Goal: Task Accomplishment & Management: Use online tool/utility

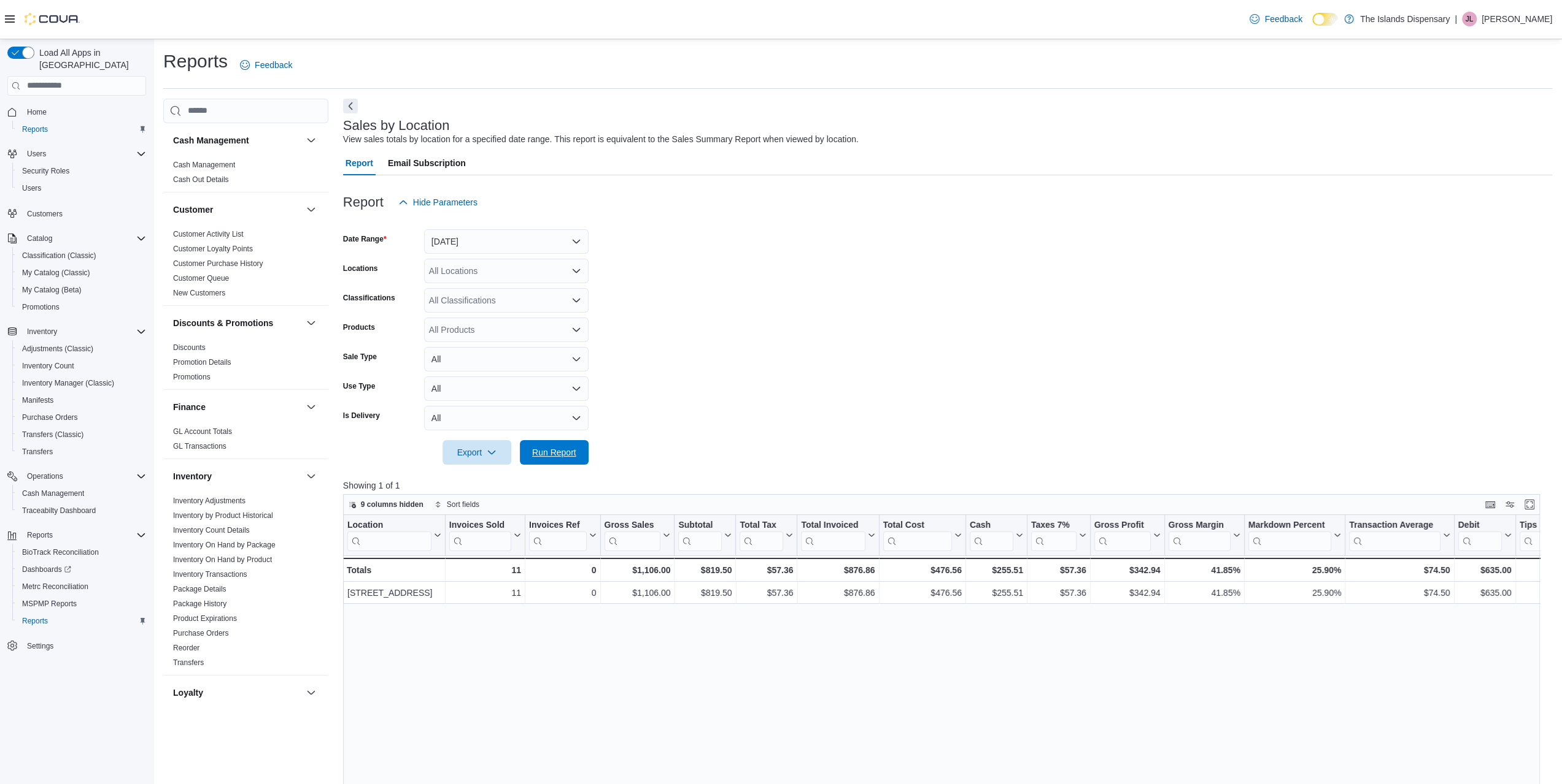
click at [538, 442] on span "Run Report" at bounding box center [554, 452] width 54 height 25
click at [539, 457] on span "Run Report" at bounding box center [554, 451] width 44 height 12
click at [217, 294] on link "New Customers" at bounding box center [199, 293] width 52 height 9
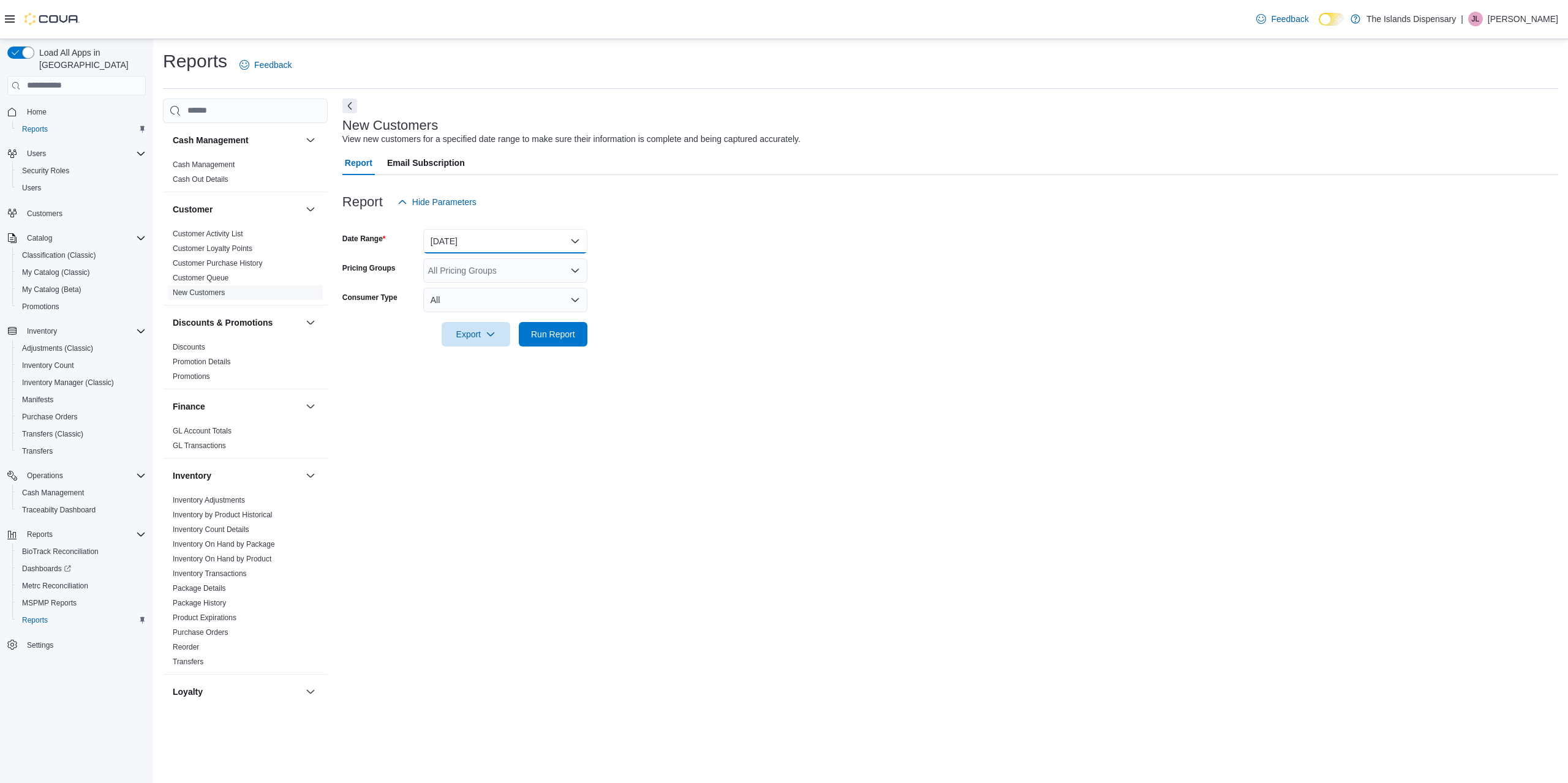
click at [511, 240] on button "[DATE]" at bounding box center [505, 241] width 165 height 25
click at [485, 296] on span "[DATE]" at bounding box center [513, 290] width 140 height 15
click at [547, 335] on span "Run Report" at bounding box center [553, 334] width 44 height 12
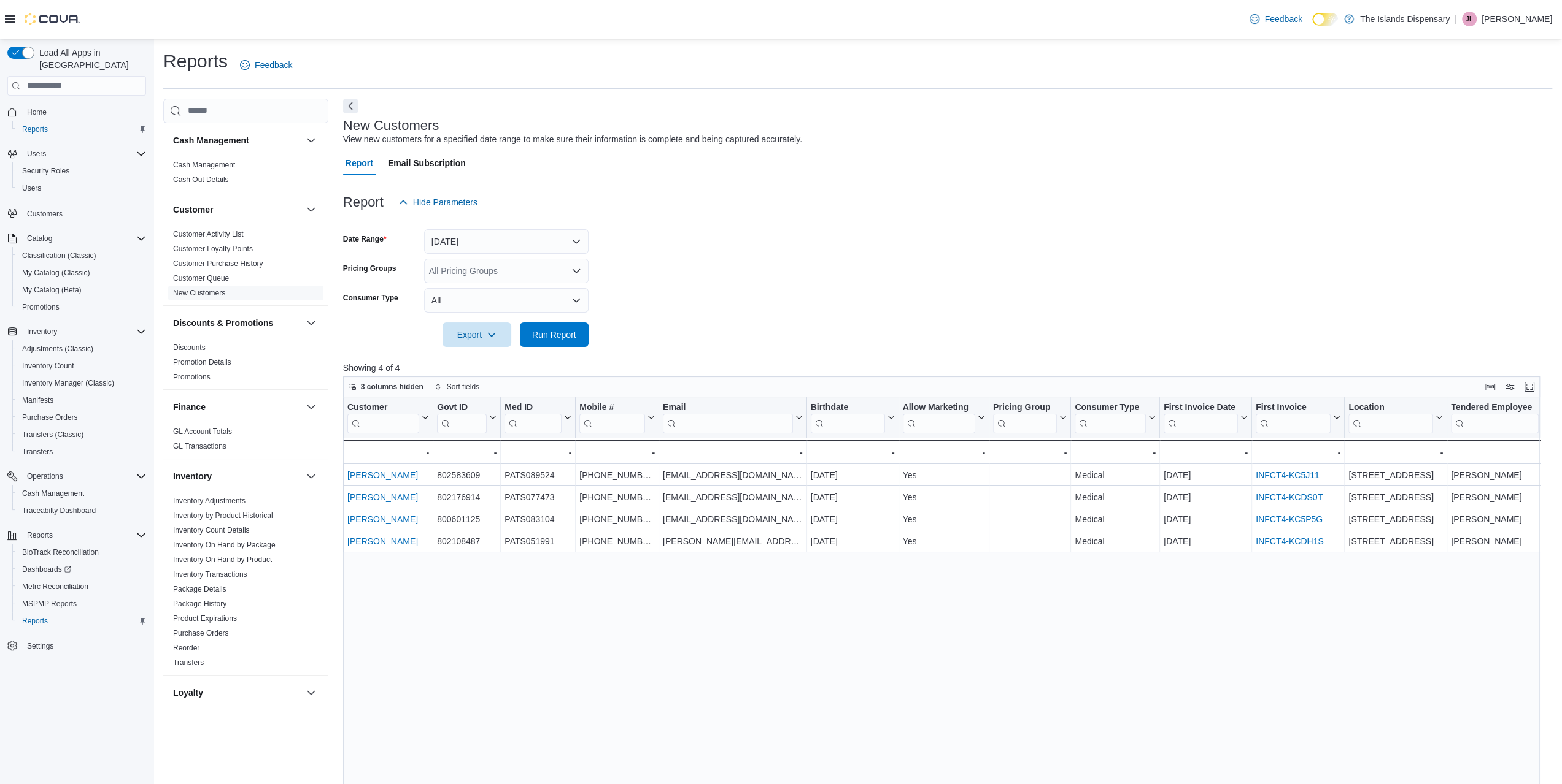
scroll to position [557, 0]
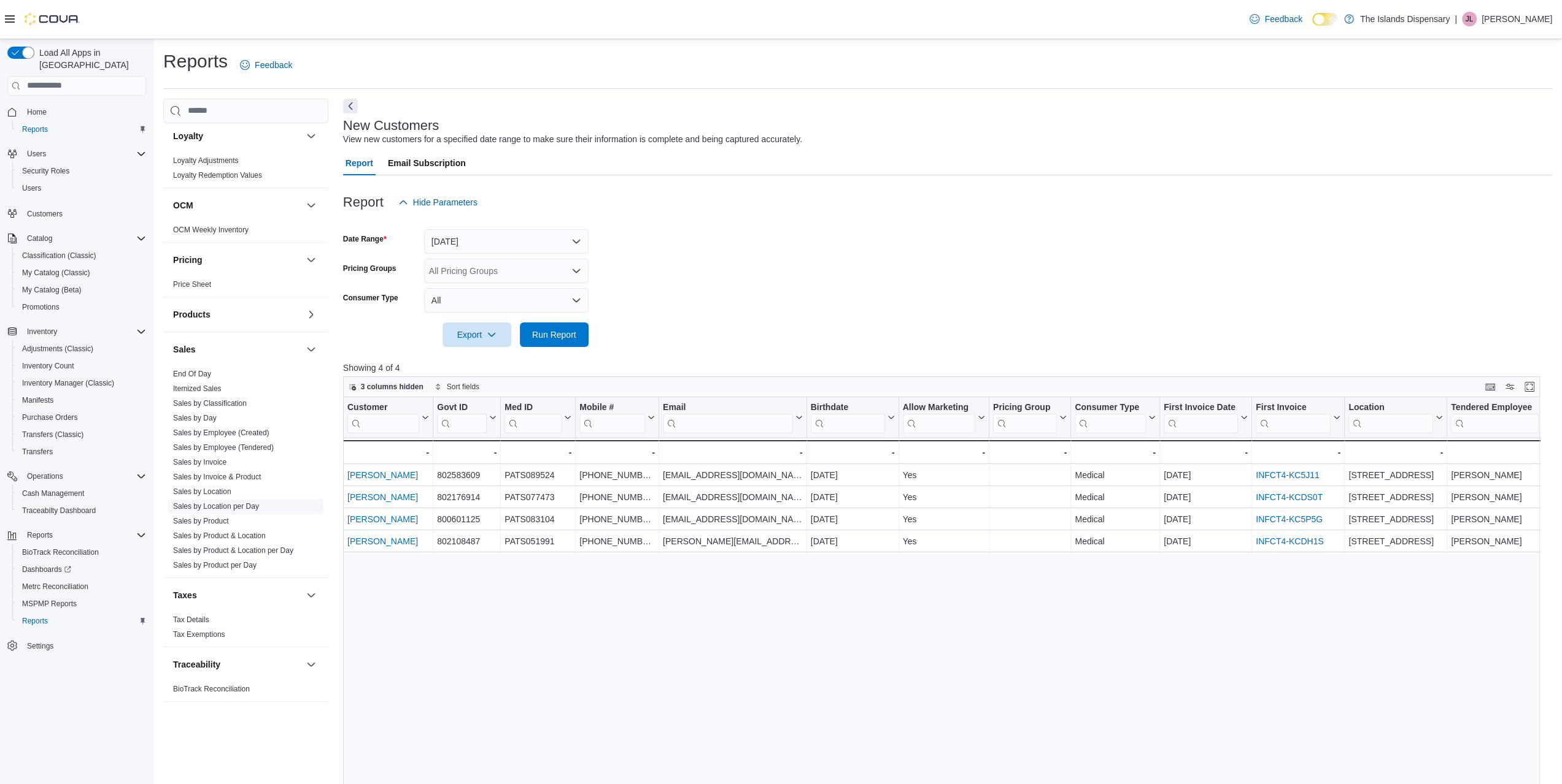
click at [216, 499] on span "Sales by Location per Day" at bounding box center [245, 506] width 155 height 15
click at [217, 487] on link "Sales by Location" at bounding box center [202, 491] width 58 height 9
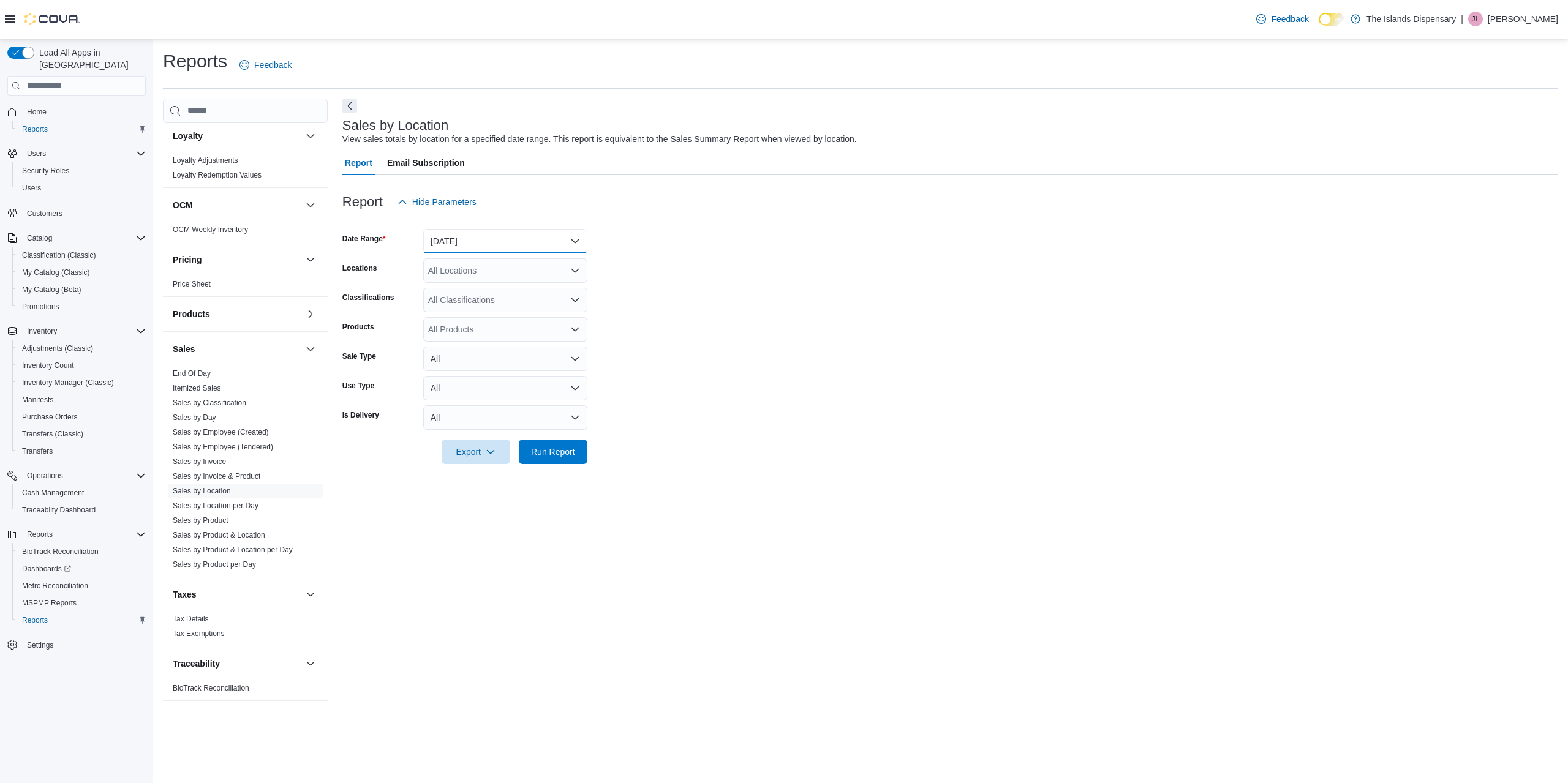
click at [481, 243] on button "[DATE]" at bounding box center [505, 241] width 165 height 25
click at [474, 286] on span "[DATE]" at bounding box center [513, 290] width 140 height 15
click at [561, 450] on span "Run Report" at bounding box center [553, 451] width 44 height 12
